Goal: Communication & Community: Ask a question

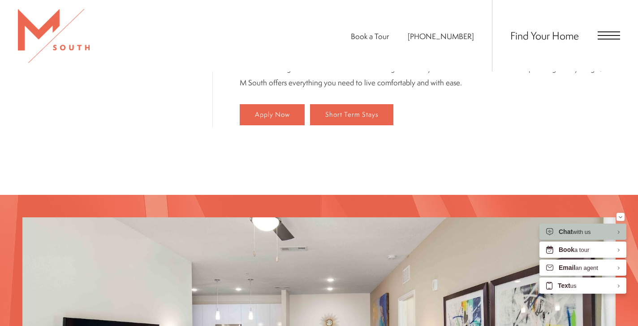
scroll to position [625, 0]
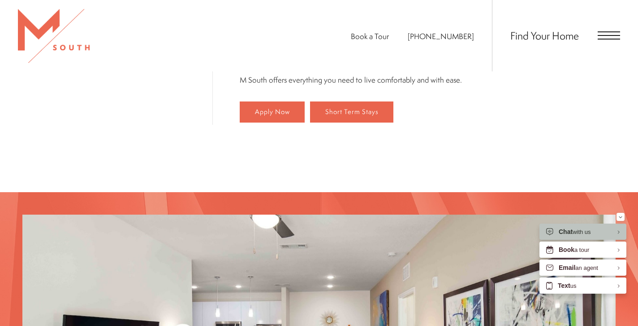
click at [610, 36] on span "Open Menu" at bounding box center [609, 35] width 22 height 8
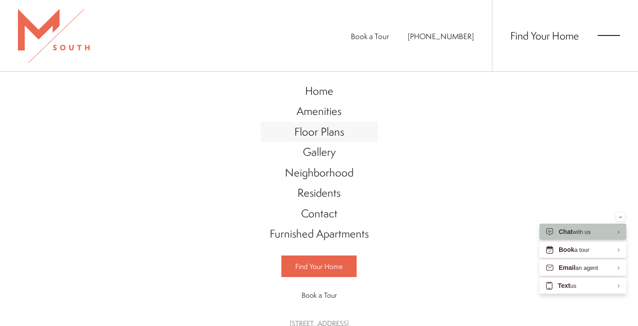
click at [325, 132] on span "Floor Plans" at bounding box center [320, 131] width 50 height 15
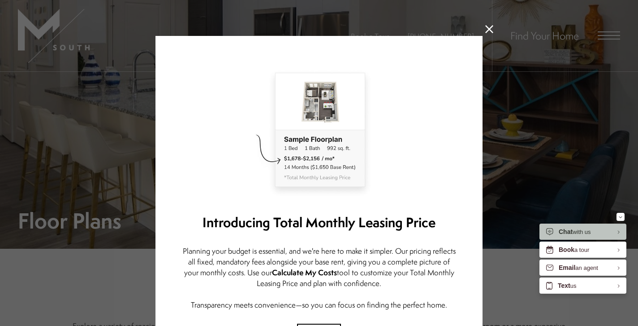
click at [488, 30] on icon at bounding box center [490, 29] width 8 height 8
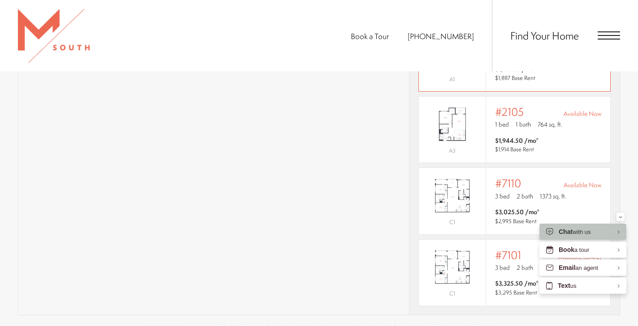
scroll to position [705, 0]
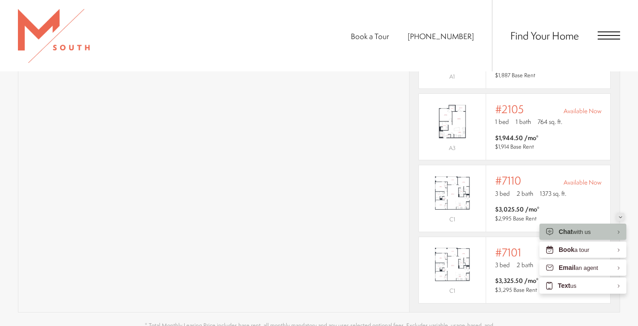
click at [622, 216] on icon "Minimize" at bounding box center [621, 217] width 4 height 2
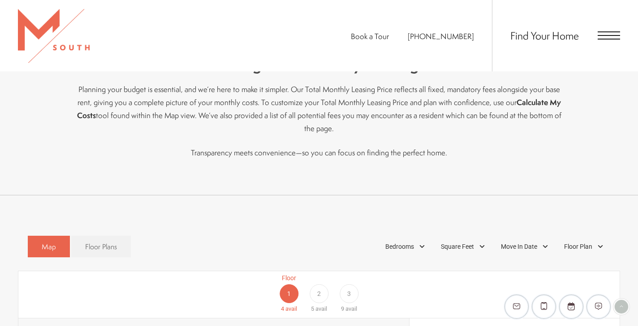
scroll to position [359, 0]
click at [114, 245] on div "Map Floor Plans" at bounding box center [79, 247] width 103 height 31
click at [117, 237] on link "Floor Plans" at bounding box center [101, 248] width 60 height 22
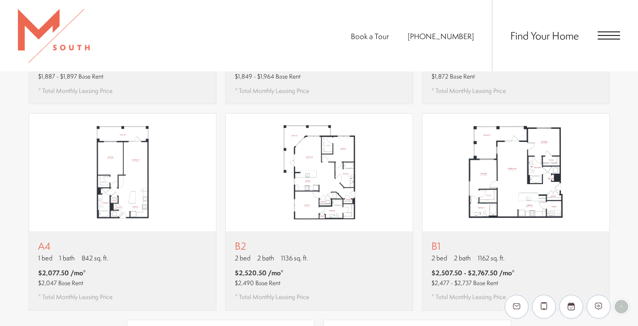
scroll to position [747, 0]
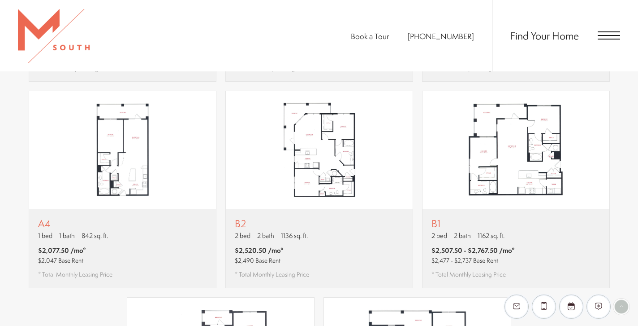
click at [292, 217] on p "B2" at bounding box center [272, 222] width 74 height 11
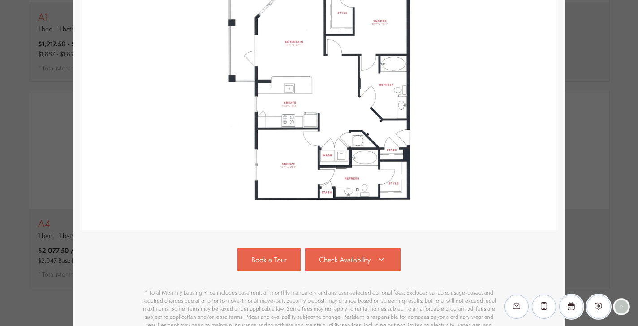
scroll to position [247, 0]
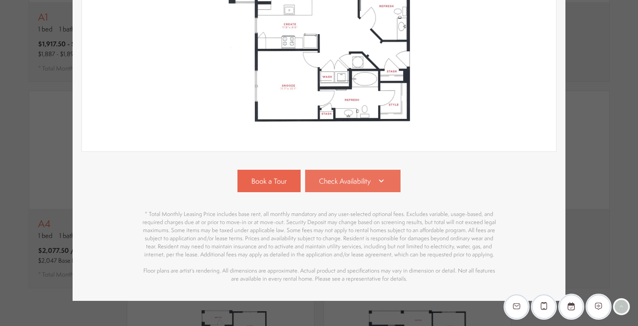
click at [391, 188] on link "Check Availability" at bounding box center [353, 180] width 96 height 22
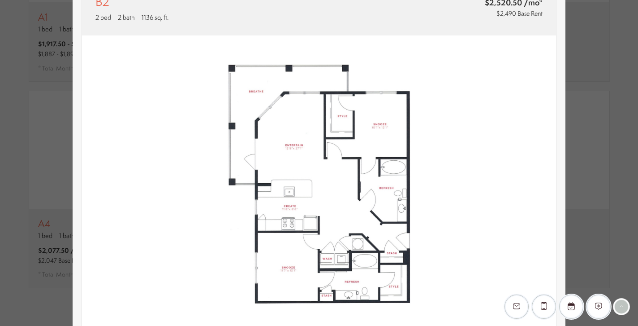
scroll to position [0, 0]
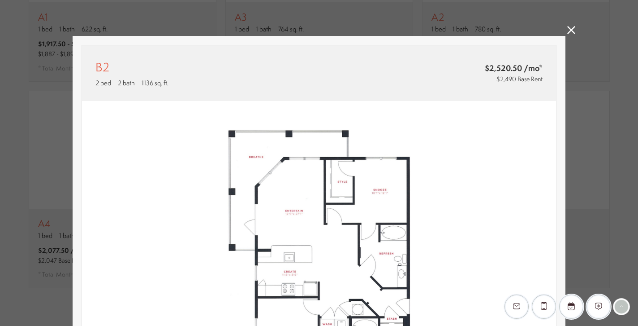
click at [570, 31] on icon at bounding box center [572, 30] width 8 height 8
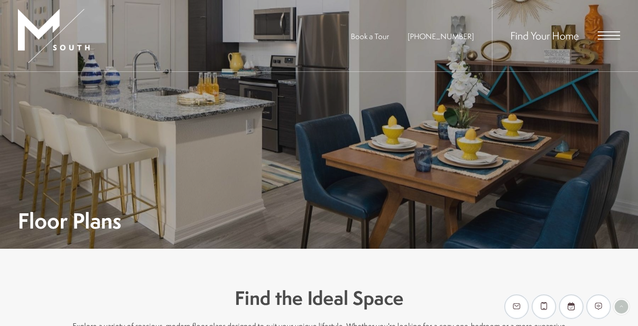
click at [511, 302] on div "EliseAI Widget" at bounding box center [516, 306] width 23 height 23
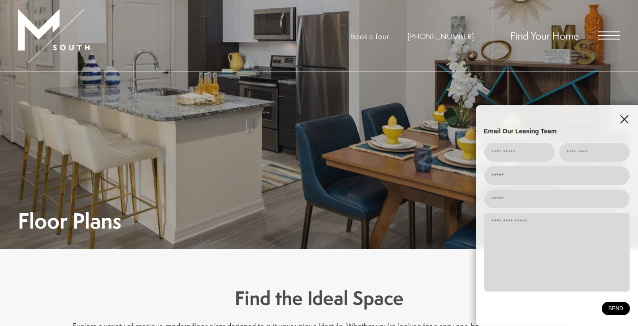
click at [625, 120] on icon "EliseAI Widget" at bounding box center [625, 119] width 8 height 8
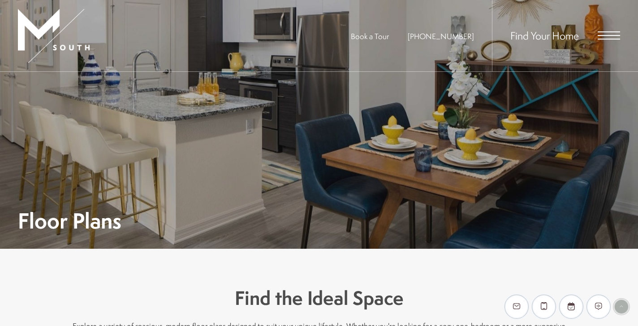
click at [620, 307] on div "EliseAI Widget" at bounding box center [621, 306] width 13 height 13
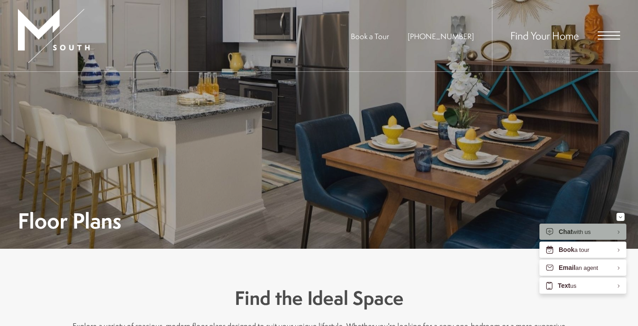
click at [574, 232] on div "Chat with us" at bounding box center [575, 231] width 32 height 9
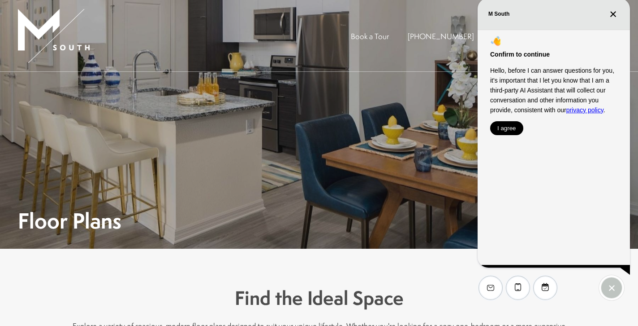
click at [508, 128] on button "I agree" at bounding box center [507, 128] width 33 height 14
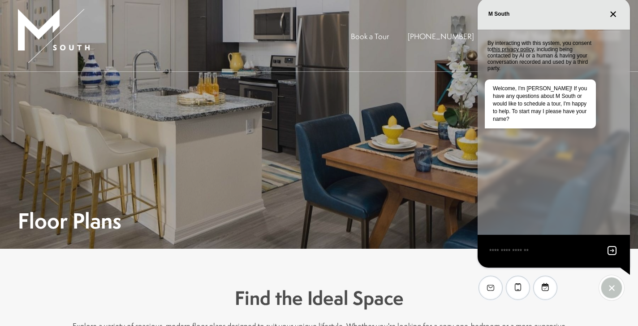
click at [524, 254] on textarea "EliseAI Widget" at bounding box center [543, 250] width 109 height 11
type textarea "**********"
click at [610, 251] on icon "Send message" at bounding box center [612, 250] width 9 height 9
click at [509, 254] on textarea "EliseAI Widget" at bounding box center [543, 250] width 109 height 11
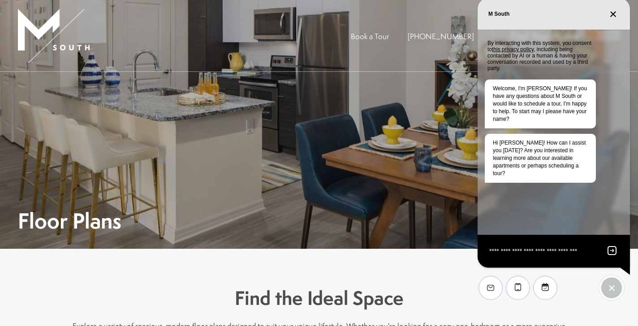
type textarea "**********"
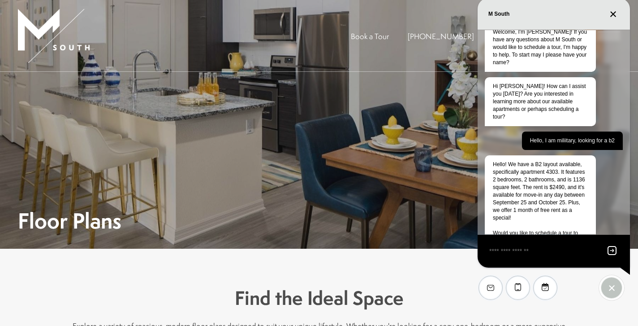
scroll to position [64, 0]
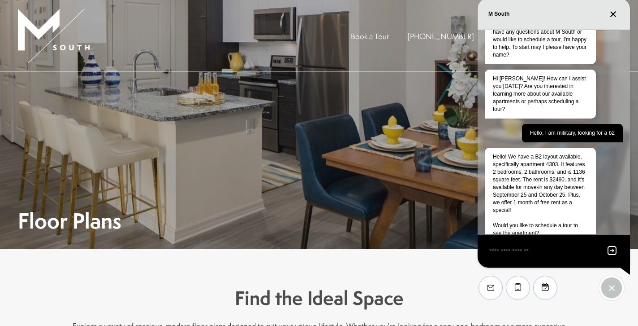
click at [522, 254] on textarea "EliseAI Widget" at bounding box center [543, 250] width 109 height 11
type textarea "**********"
